Goal: Task Accomplishment & Management: Manage account settings

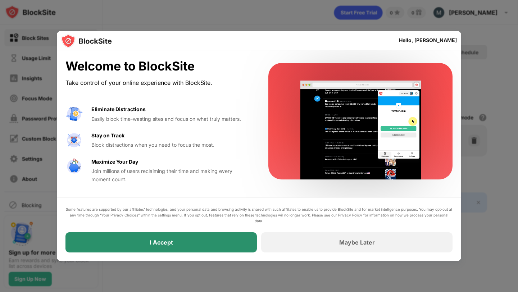
click at [160, 244] on div "I Accept" at bounding box center [161, 242] width 23 height 7
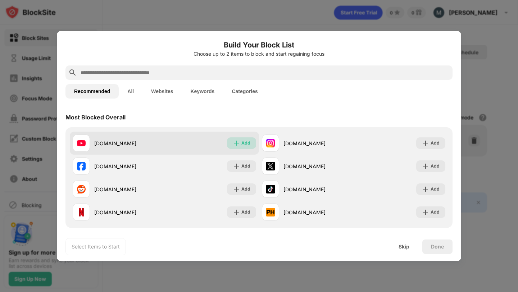
click at [241, 142] on div "Add" at bounding box center [241, 144] width 29 height 12
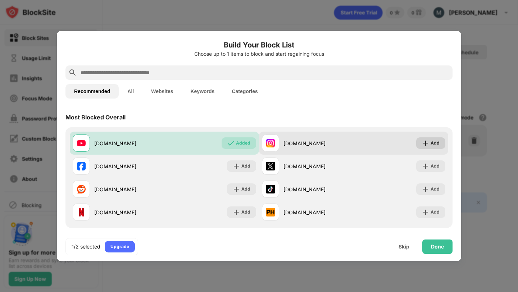
click at [428, 146] on img at bounding box center [425, 143] width 7 height 7
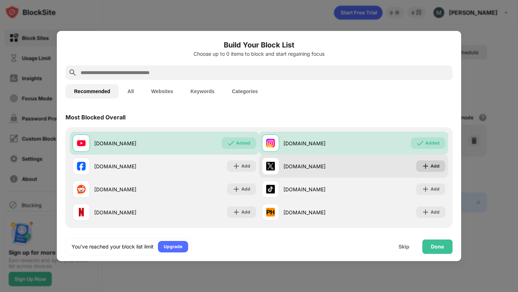
click at [428, 168] on img at bounding box center [425, 166] width 7 height 7
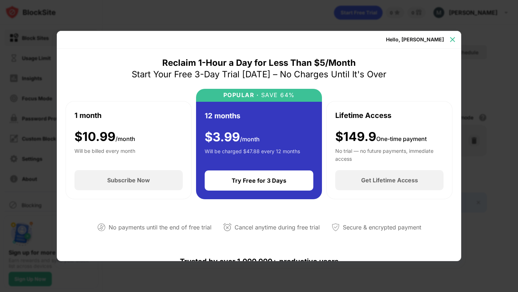
click at [455, 38] on img at bounding box center [452, 39] width 7 height 7
